Goal: Transaction & Acquisition: Obtain resource

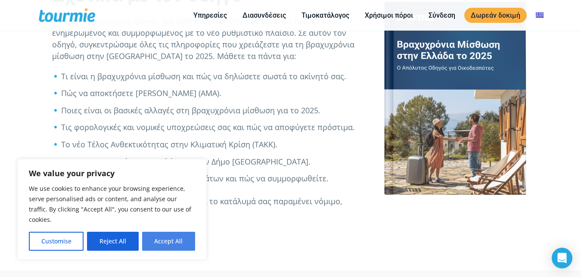
click at [179, 242] on button "Accept All" at bounding box center [168, 241] width 53 height 19
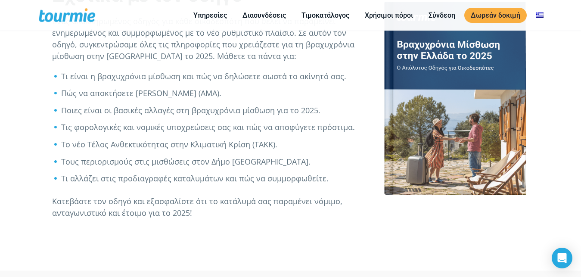
checkbox input "true"
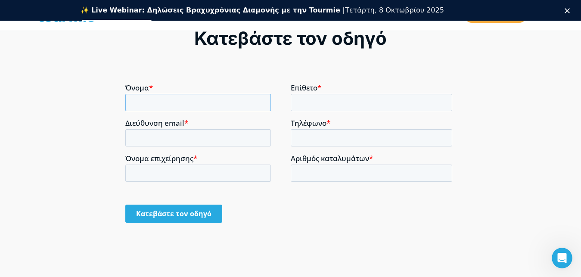
click at [189, 107] on input "Όνομα *" at bounding box center [197, 101] width 145 height 17
type input "cvxcvcxv"
click at [318, 101] on input "Επίθετο *" at bounding box center [371, 101] width 162 height 17
click at [306, 102] on input "vccx" at bounding box center [371, 101] width 162 height 17
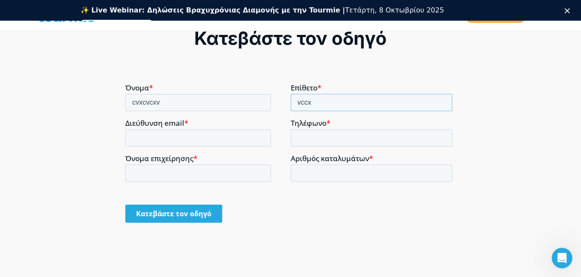
type input "vccx"
click at [175, 135] on input "Διεύθυνση email *" at bounding box center [197, 137] width 145 height 17
type input "[EMAIL_ADDRESS][DOMAIN_NAME]"
click at [302, 138] on input "Τηλέφωνο *" at bounding box center [371, 137] width 162 height 17
type input "66666666666666"
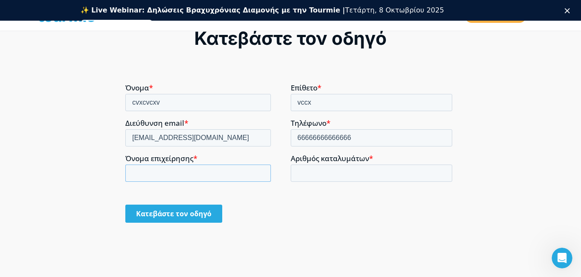
click at [218, 170] on input "Όνομα επιχείρησης *" at bounding box center [197, 172] width 145 height 17
type input "gfdgfdg"
click at [307, 173] on input "Αριθμός καταλυμάτων *" at bounding box center [371, 172] width 162 height 17
type input "1"
click at [183, 212] on input "Κατεβάστε τον οδηγό" at bounding box center [173, 213] width 97 height 18
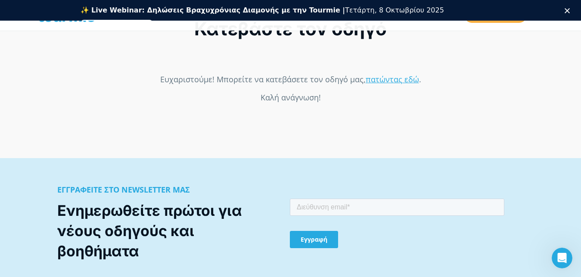
scroll to position [702, 0]
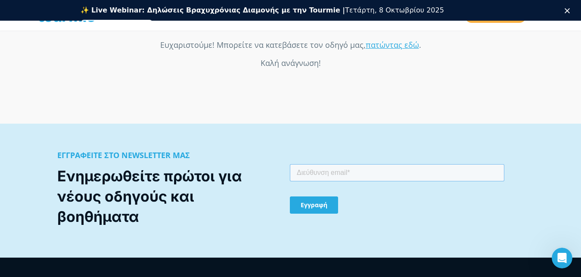
click at [314, 167] on input "email" at bounding box center [397, 172] width 214 height 17
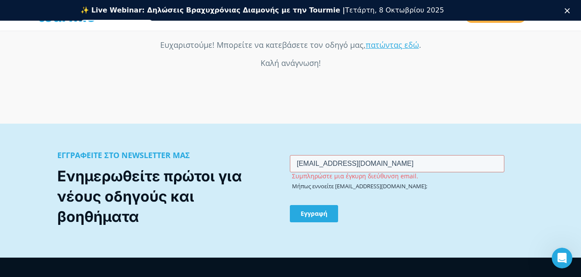
click at [327, 211] on input "Εγγραφή" at bounding box center [314, 213] width 48 height 17
click at [478, 62] on div "Κατεβάστε τον οδηγό" at bounding box center [290, 32] width 581 height 184
click at [315, 163] on input "[EMAIL_ADDRESS][DOMAIN_NAME]" at bounding box center [397, 163] width 214 height 17
click at [318, 164] on input "[EMAIL_ADDRESS][DOMAIN_NAME]" at bounding box center [397, 163] width 214 height 17
click at [321, 201] on div "Εγγραφή" at bounding box center [397, 214] width 214 height 32
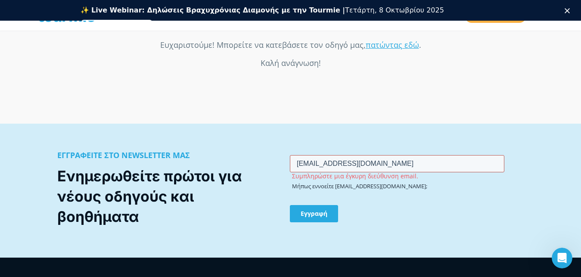
click at [303, 166] on input "[EMAIL_ADDRESS][DOMAIN_NAME]" at bounding box center [397, 163] width 214 height 17
click at [312, 165] on input "[EMAIL_ADDRESS][DOMAIN_NAME]" at bounding box center [397, 163] width 214 height 17
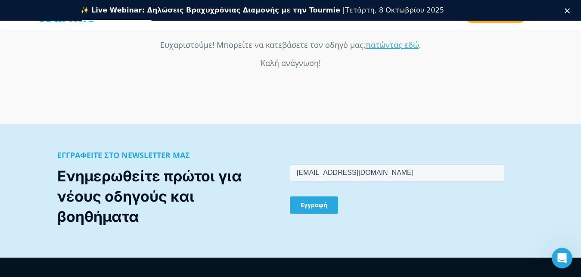
click at [337, 141] on div "ΕΓΓΡΑΦΕΙΤΕ ΣΤΟ NEWSLETTER ΜΑΣ Ενημερωθείτε πρώτοι για νέους οδηγούς και βοηθήμα…" at bounding box center [290, 191] width 581 height 134
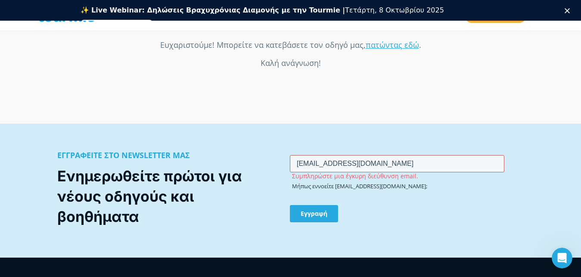
drag, startPoint x: 320, startPoint y: 163, endPoint x: 290, endPoint y: 164, distance: 30.1
click at [290, 164] on input "[EMAIL_ADDRESS][DOMAIN_NAME]" at bounding box center [397, 163] width 214 height 17
click at [329, 137] on div "ΕΓΓΡΑΦΕΙΤΕ ΣΤΟ NEWSLETTER ΜΑΣ Ενημερωθείτε πρώτοι για νέους οδηγούς και βοηθήμα…" at bounding box center [290, 191] width 581 height 134
drag, startPoint x: 301, startPoint y: 163, endPoint x: 287, endPoint y: 163, distance: 14.2
click at [290, 163] on input "[EMAIL_ADDRESS][DOMAIN_NAME]" at bounding box center [397, 163] width 214 height 17
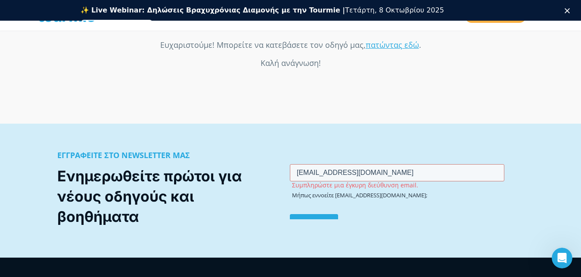
click at [312, 144] on div "ΕΓΓΡΑΦΕΙΤΕ ΣΤΟ NEWSLETTER ΜΑΣ Ενημερωθείτε πρώτοι για νέους οδηγούς και βοηθήμα…" at bounding box center [290, 191] width 581 height 134
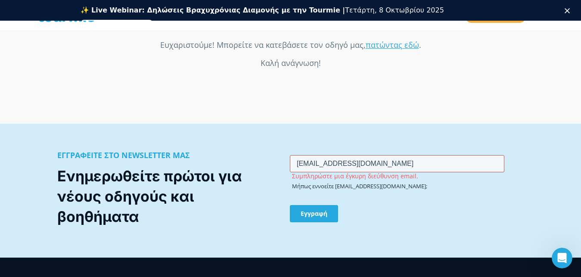
drag, startPoint x: 339, startPoint y: 162, endPoint x: 314, endPoint y: 165, distance: 25.5
click at [314, 165] on input "[EMAIL_ADDRESS][DOMAIN_NAME]" at bounding box center [397, 163] width 214 height 17
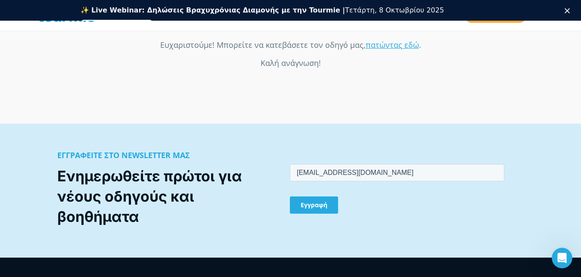
click at [353, 213] on div "Εγγραφή" at bounding box center [397, 204] width 214 height 32
click at [297, 173] on input "[EMAIL_ADDRESS][DOMAIN_NAME]" at bounding box center [397, 172] width 214 height 17
click at [381, 198] on div "Εγγραφή" at bounding box center [397, 204] width 214 height 32
click at [294, 173] on input "[EMAIL_ADDRESS][DOMAIN_NAME]" at bounding box center [397, 172] width 214 height 17
type input "[EMAIL_ADDRESS][DOMAIN_NAME]"
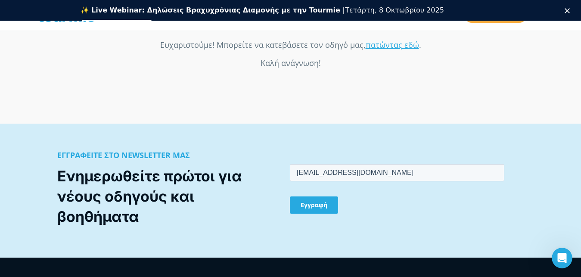
click at [345, 121] on div "Κατεβάστε τον οδηγό" at bounding box center [290, 32] width 581 height 184
click at [319, 202] on input "Εγγραφή" at bounding box center [314, 204] width 48 height 17
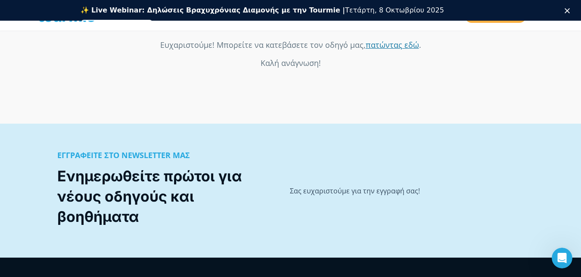
click at [396, 49] on link "πατώντας εδώ" at bounding box center [391, 44] width 53 height 10
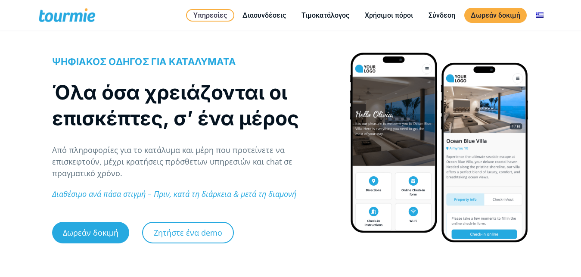
scroll to position [44, 0]
